Goal: Information Seeking & Learning: Learn about a topic

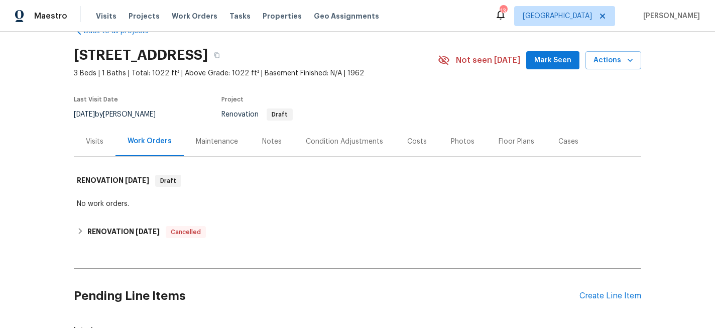
scroll to position [28, 0]
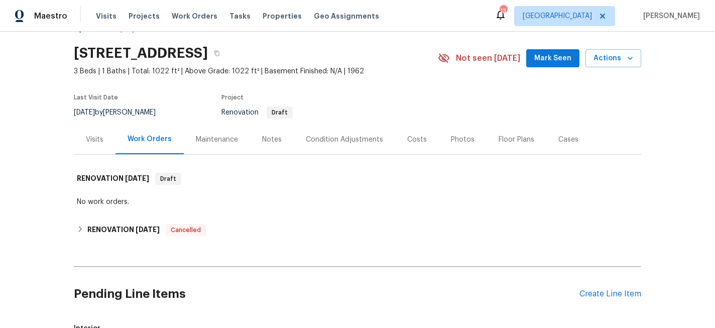
click at [262, 142] on div "Notes" at bounding box center [272, 140] width 20 height 10
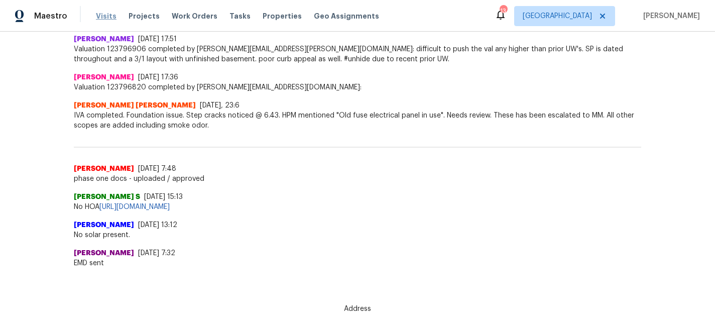
click at [102, 16] on span "Visits" at bounding box center [106, 16] width 21 height 10
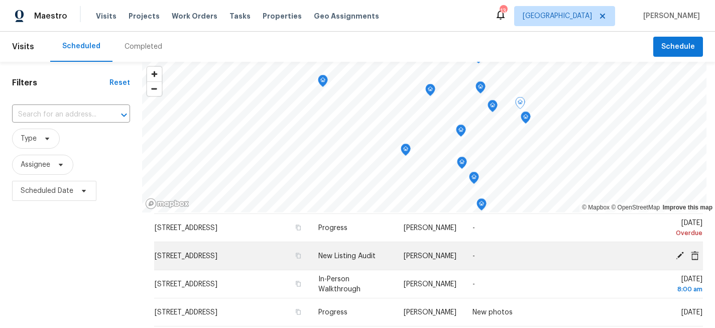
scroll to position [36, 0]
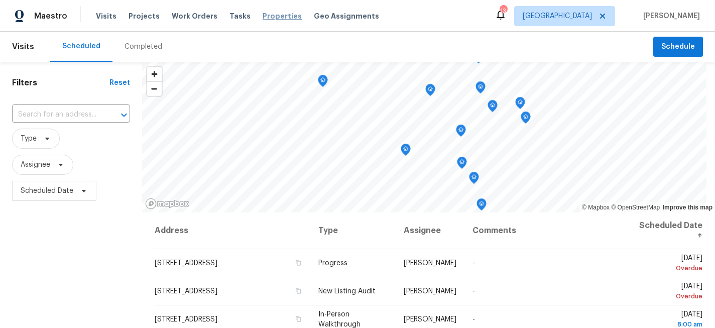
click at [263, 14] on span "Properties" at bounding box center [282, 16] width 39 height 10
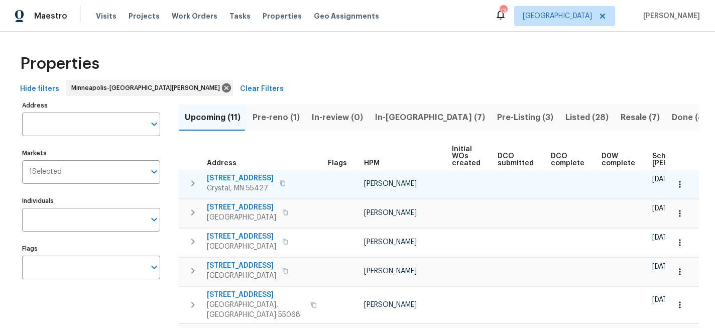
click at [246, 177] on span "8610 31st Ave N" at bounding box center [240, 178] width 67 height 10
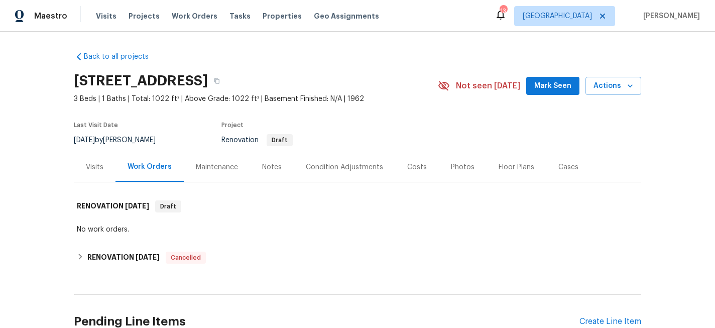
click at [99, 167] on div "Visits" at bounding box center [95, 167] width 18 height 10
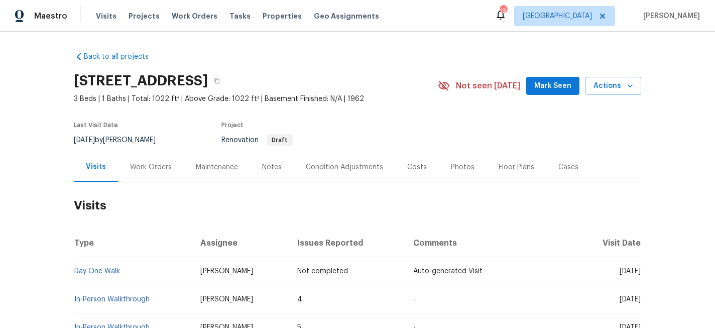
scroll to position [82, 0]
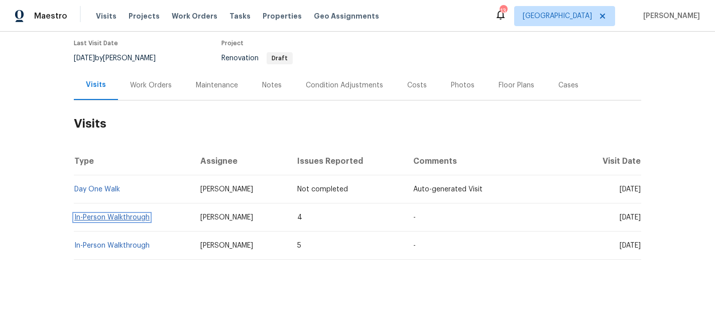
click at [128, 215] on link "In-Person Walkthrough" at bounding box center [111, 217] width 75 height 7
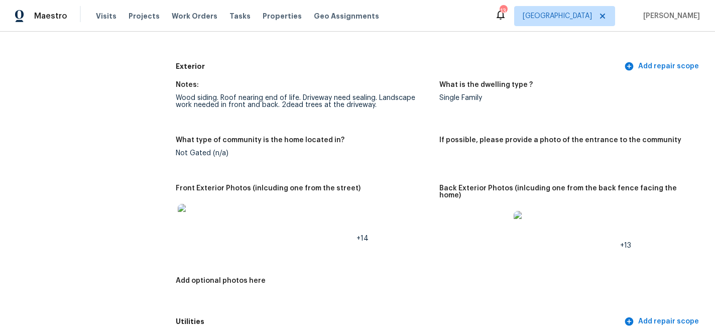
scroll to position [383, 0]
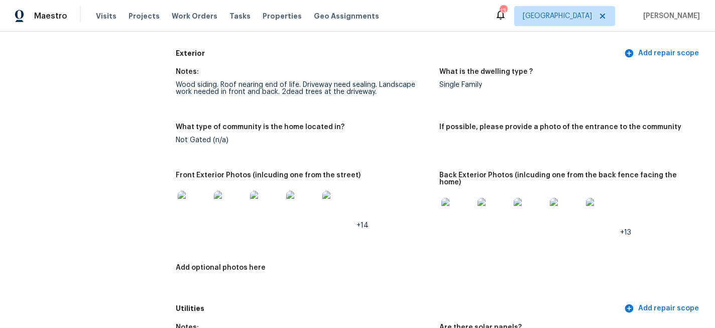
click at [196, 197] on img at bounding box center [194, 207] width 32 height 32
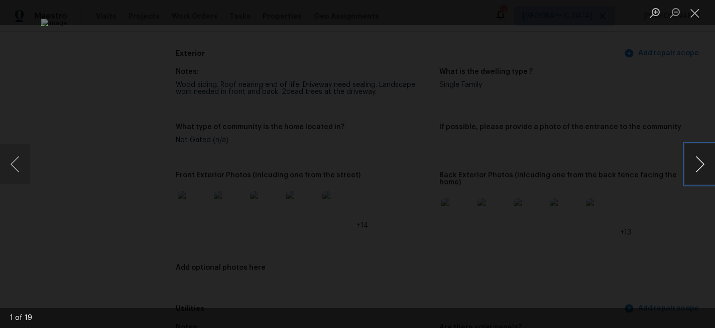
click at [702, 165] on button "Next image" at bounding box center [700, 164] width 30 height 40
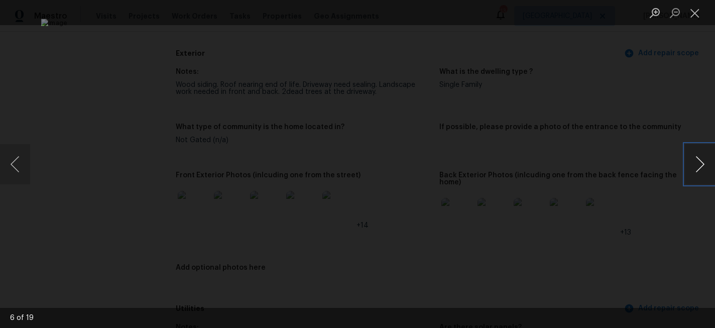
click at [702, 165] on button "Next image" at bounding box center [700, 164] width 30 height 40
click at [701, 166] on button "Next image" at bounding box center [700, 164] width 30 height 40
click at [695, 15] on button "Close lightbox" at bounding box center [695, 13] width 20 height 18
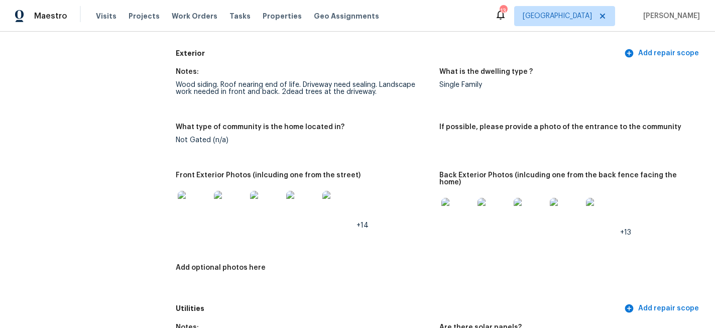
click at [459, 202] on img at bounding box center [457, 214] width 32 height 32
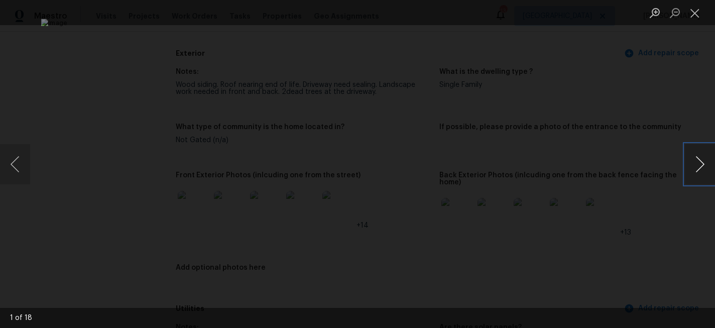
click at [702, 162] on button "Next image" at bounding box center [700, 164] width 30 height 40
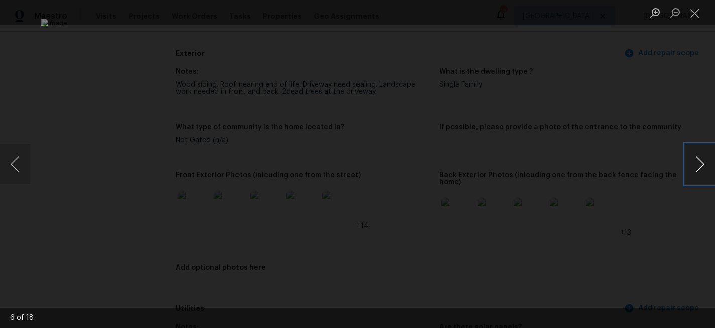
click at [702, 162] on button "Next image" at bounding box center [700, 164] width 30 height 40
click at [694, 12] on button "Close lightbox" at bounding box center [695, 13] width 20 height 18
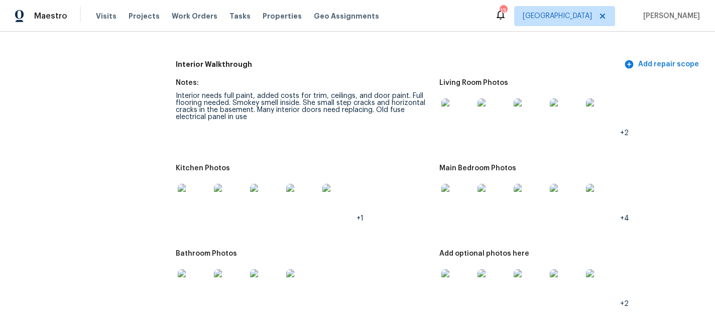
scroll to position [1519, 0]
click at [197, 184] on img at bounding box center [194, 200] width 32 height 32
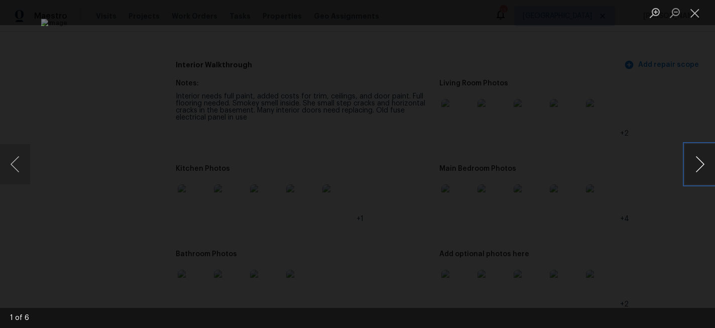
click at [703, 162] on button "Next image" at bounding box center [700, 164] width 30 height 40
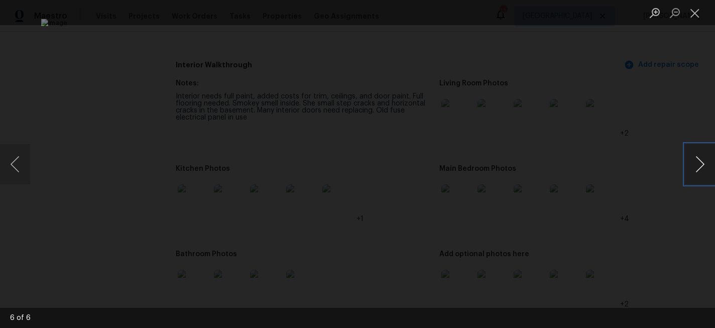
click at [703, 162] on button "Next image" at bounding box center [700, 164] width 30 height 40
click at [694, 15] on button "Close lightbox" at bounding box center [695, 13] width 20 height 18
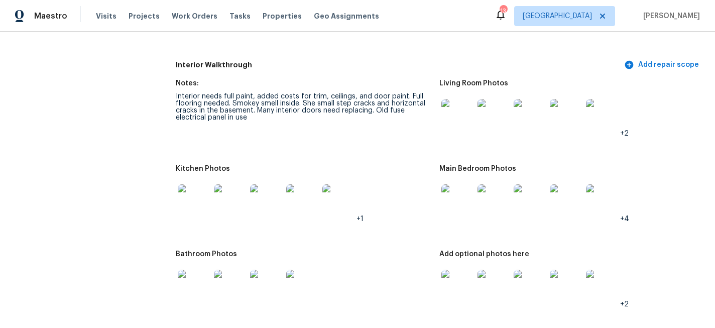
click at [457, 99] on img at bounding box center [457, 115] width 32 height 32
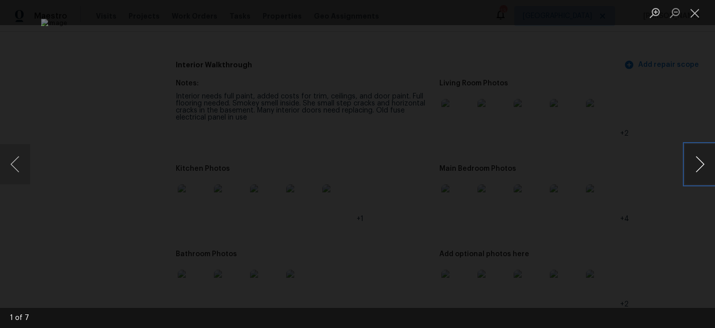
click at [700, 163] on button "Next image" at bounding box center [700, 164] width 30 height 40
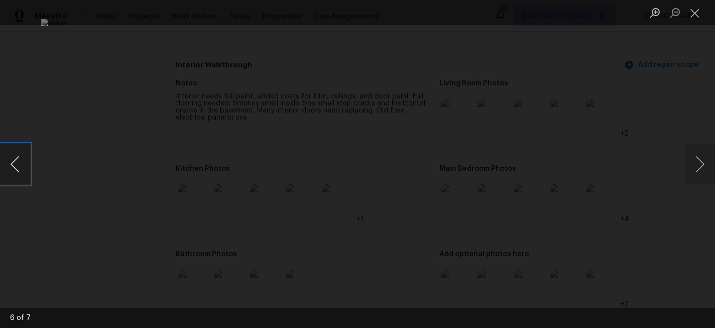
click at [8, 166] on button "Previous image" at bounding box center [15, 164] width 30 height 40
click at [701, 164] on button "Next image" at bounding box center [700, 164] width 30 height 40
click at [693, 14] on button "Close lightbox" at bounding box center [695, 13] width 20 height 18
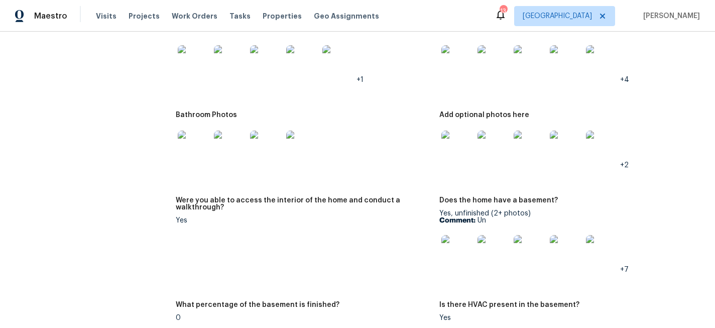
scroll to position [1766, 0]
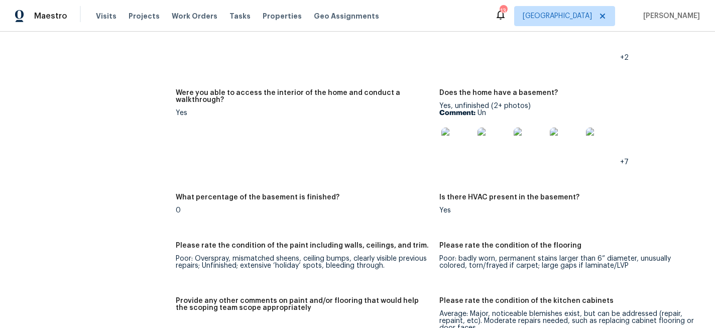
click at [458, 133] on img at bounding box center [457, 144] width 32 height 32
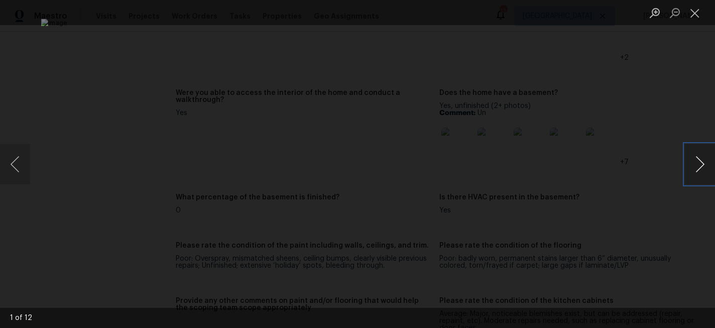
click at [701, 161] on button "Next image" at bounding box center [700, 164] width 30 height 40
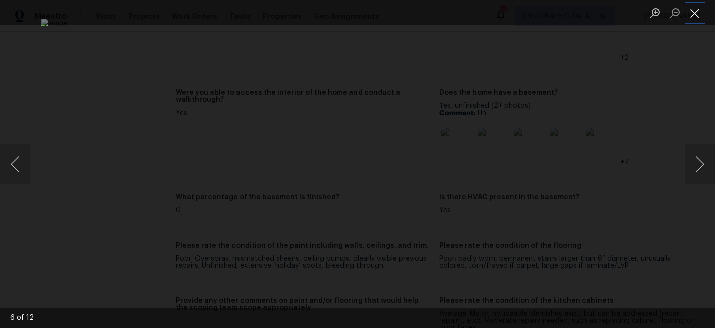
click at [695, 8] on button "Close lightbox" at bounding box center [695, 13] width 20 height 18
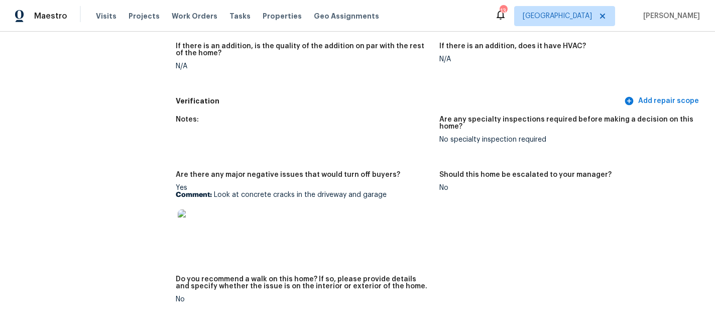
scroll to position [2634, 0]
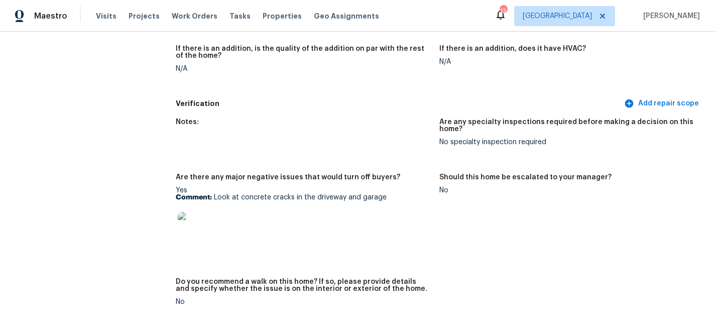
click at [199, 212] on img at bounding box center [194, 228] width 32 height 32
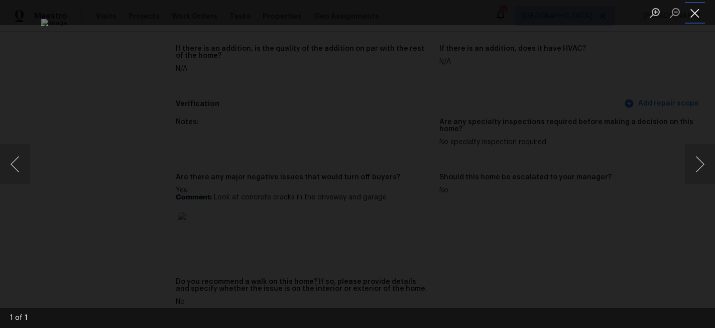
click at [696, 12] on button "Close lightbox" at bounding box center [695, 13] width 20 height 18
